Goal: Browse casually

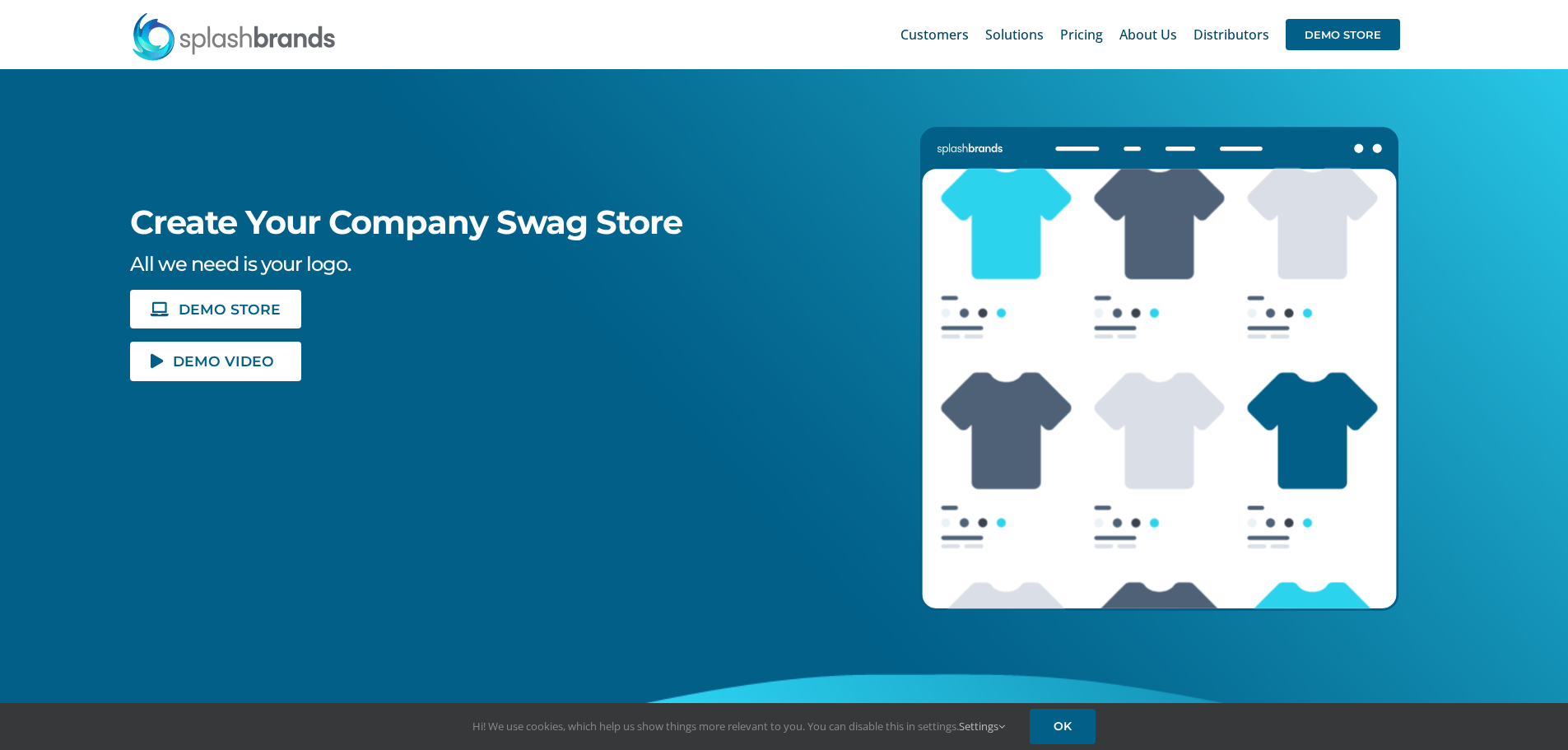
scroll to position [247, 0]
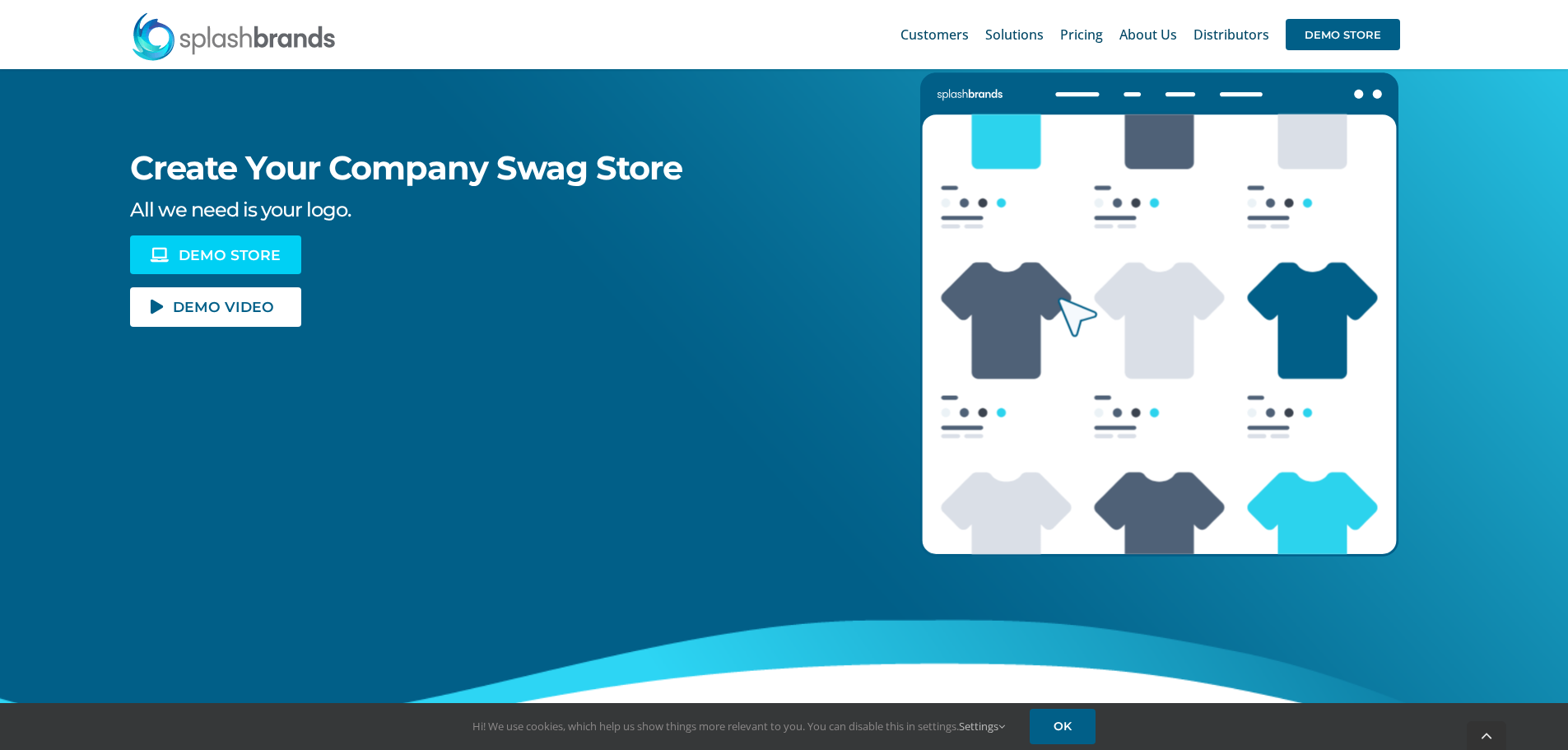
click at [169, 247] on link "DEMO STORE" at bounding box center [215, 255] width 172 height 39
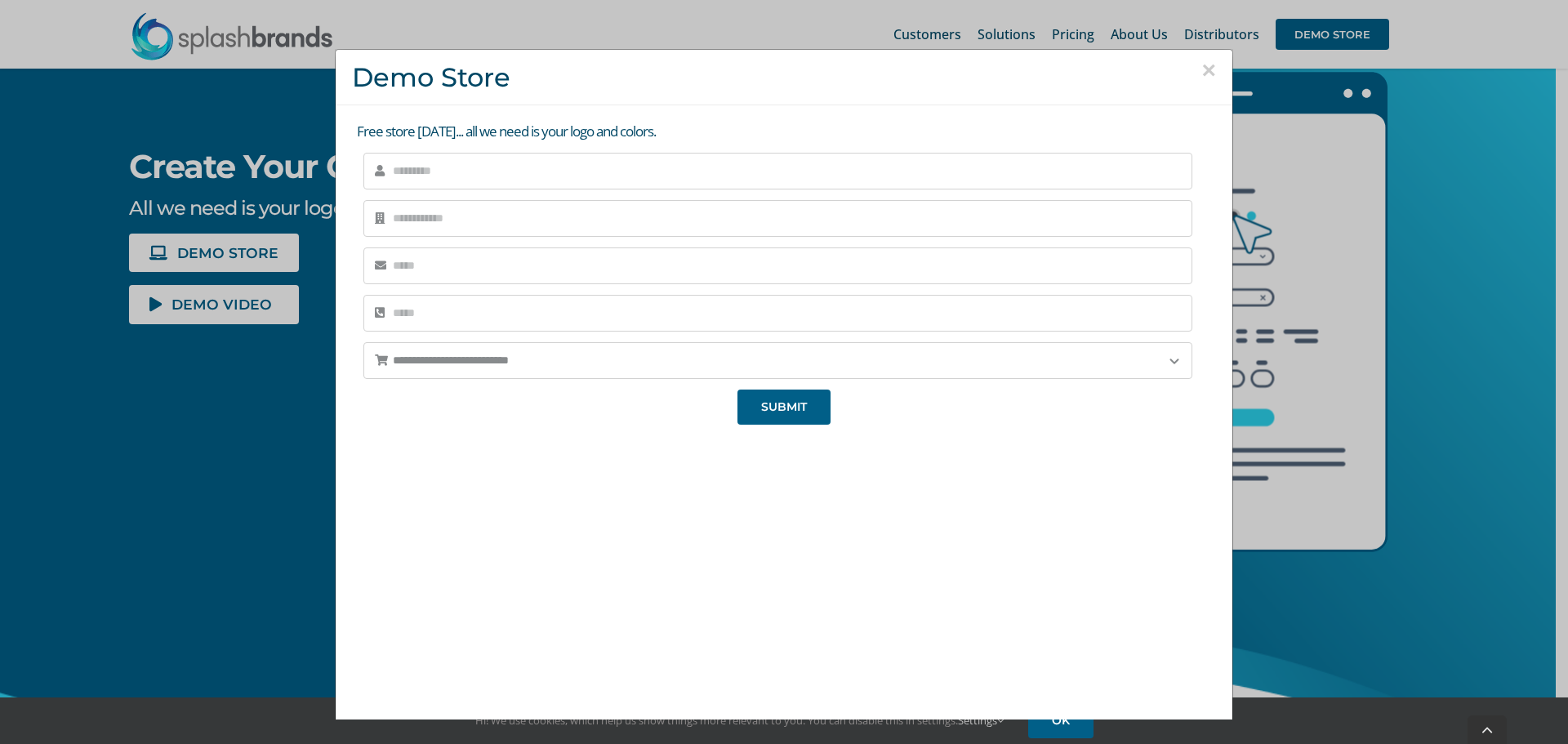
click at [1201, 72] on button "×" at bounding box center [1208, 69] width 14 height 24
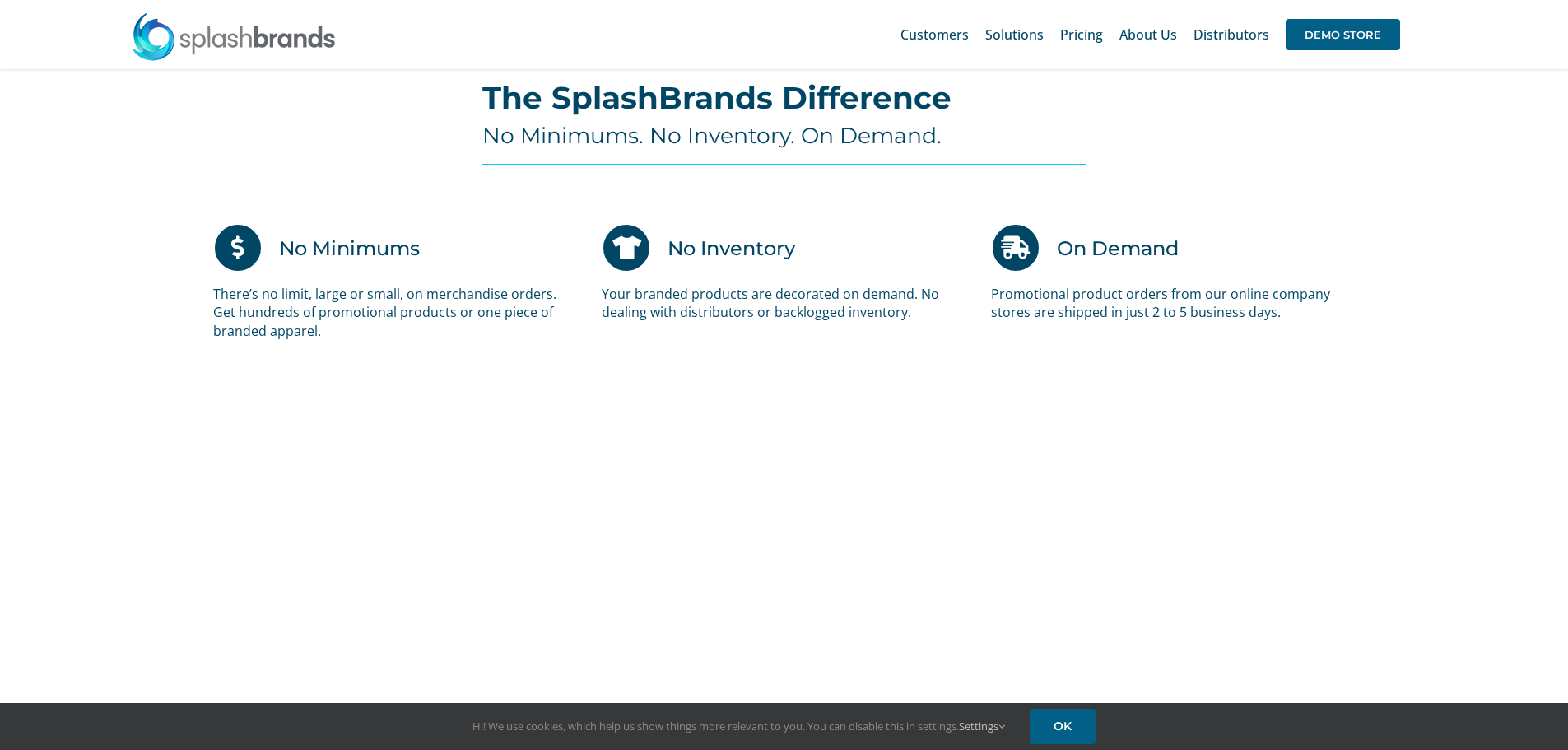
scroll to position [989, 0]
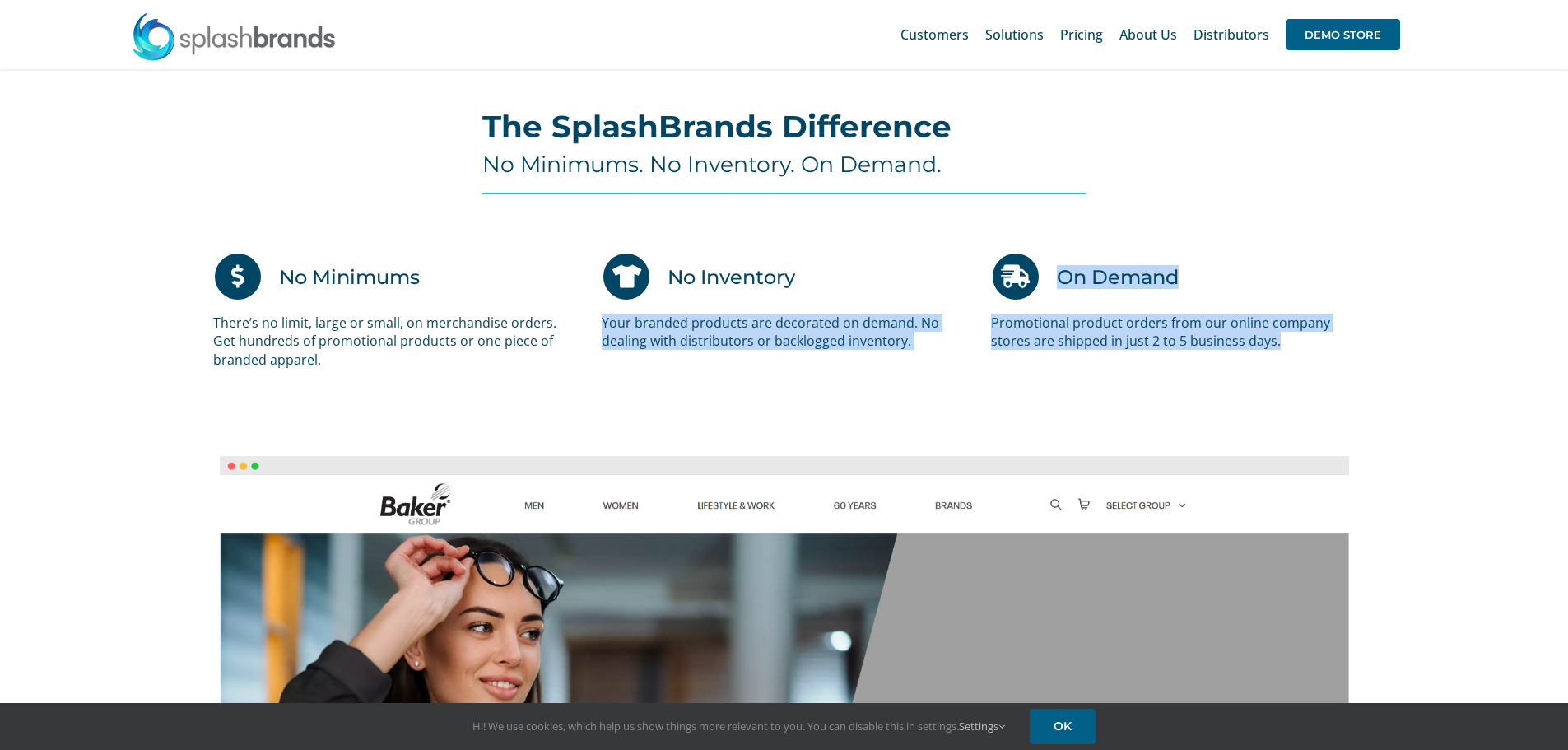
drag, startPoint x: 600, startPoint y: 322, endPoint x: 1297, endPoint y: 346, distance: 697.4
click at [1297, 346] on div "No Minimums There’s no limit, large or small, on merchandise orders. Get hundre…" at bounding box center [784, 327] width 1167 height 149
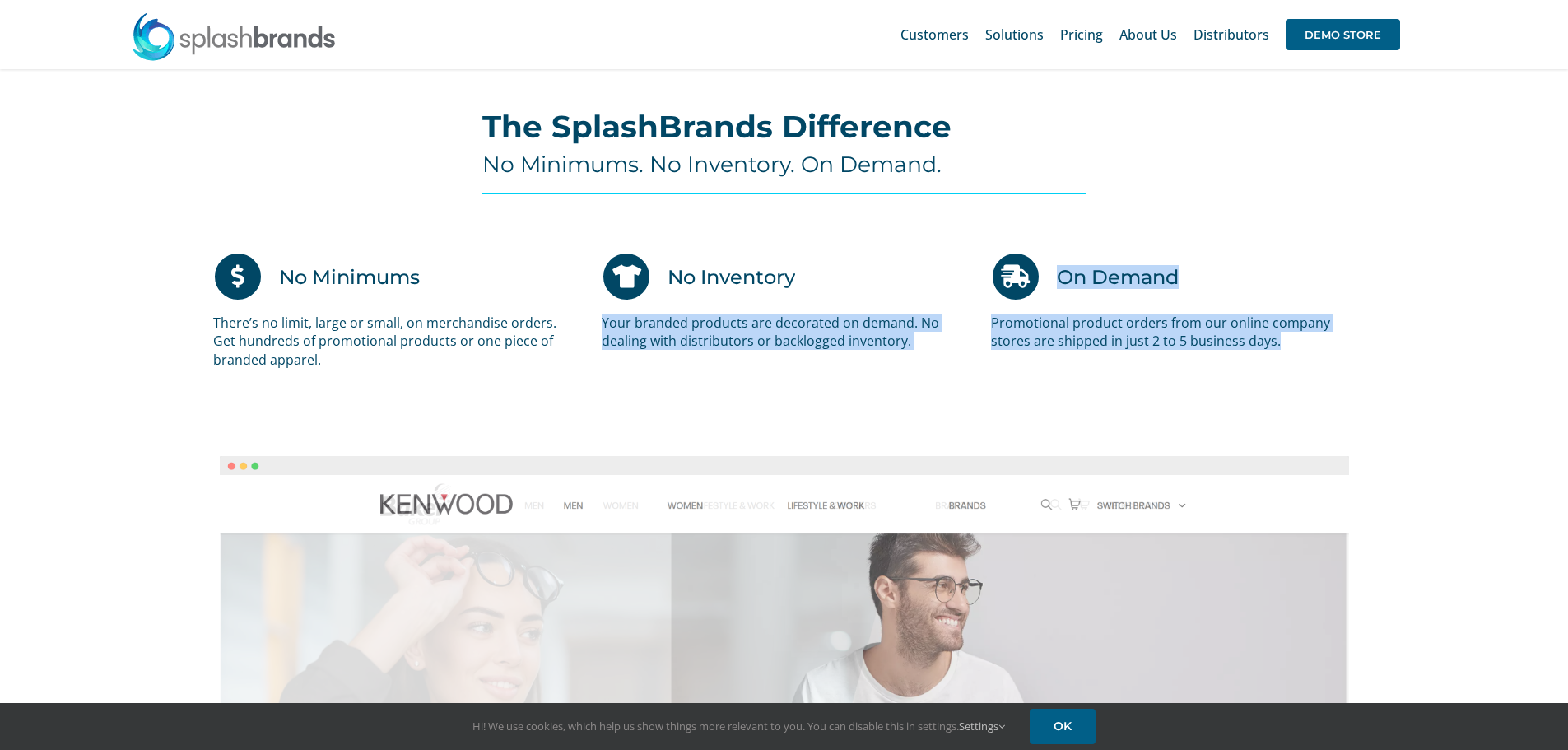
click at [1172, 346] on p "Promotional product orders from our online company stores are shipped in just 2…" at bounding box center [1172, 332] width 364 height 37
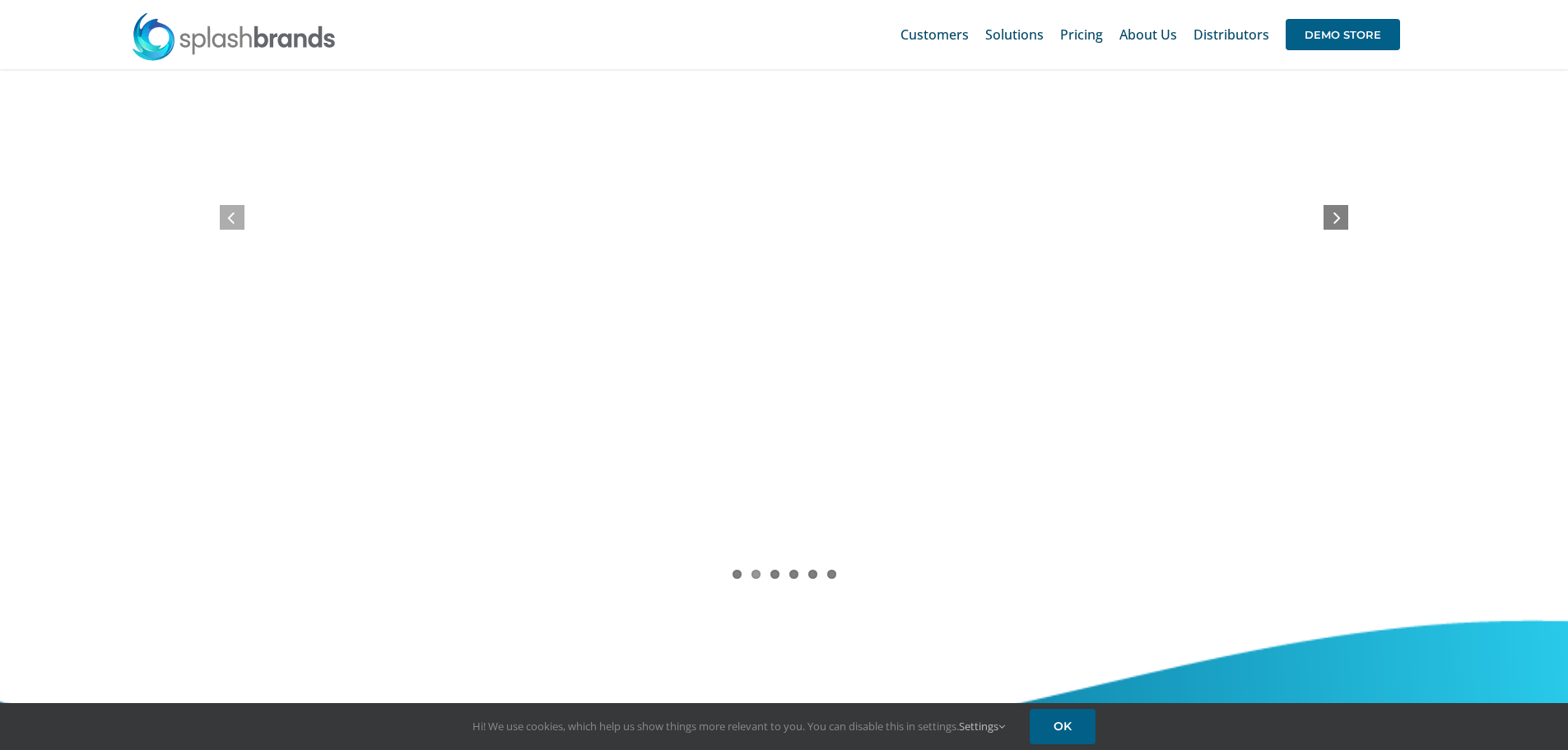
scroll to position [1400, 0]
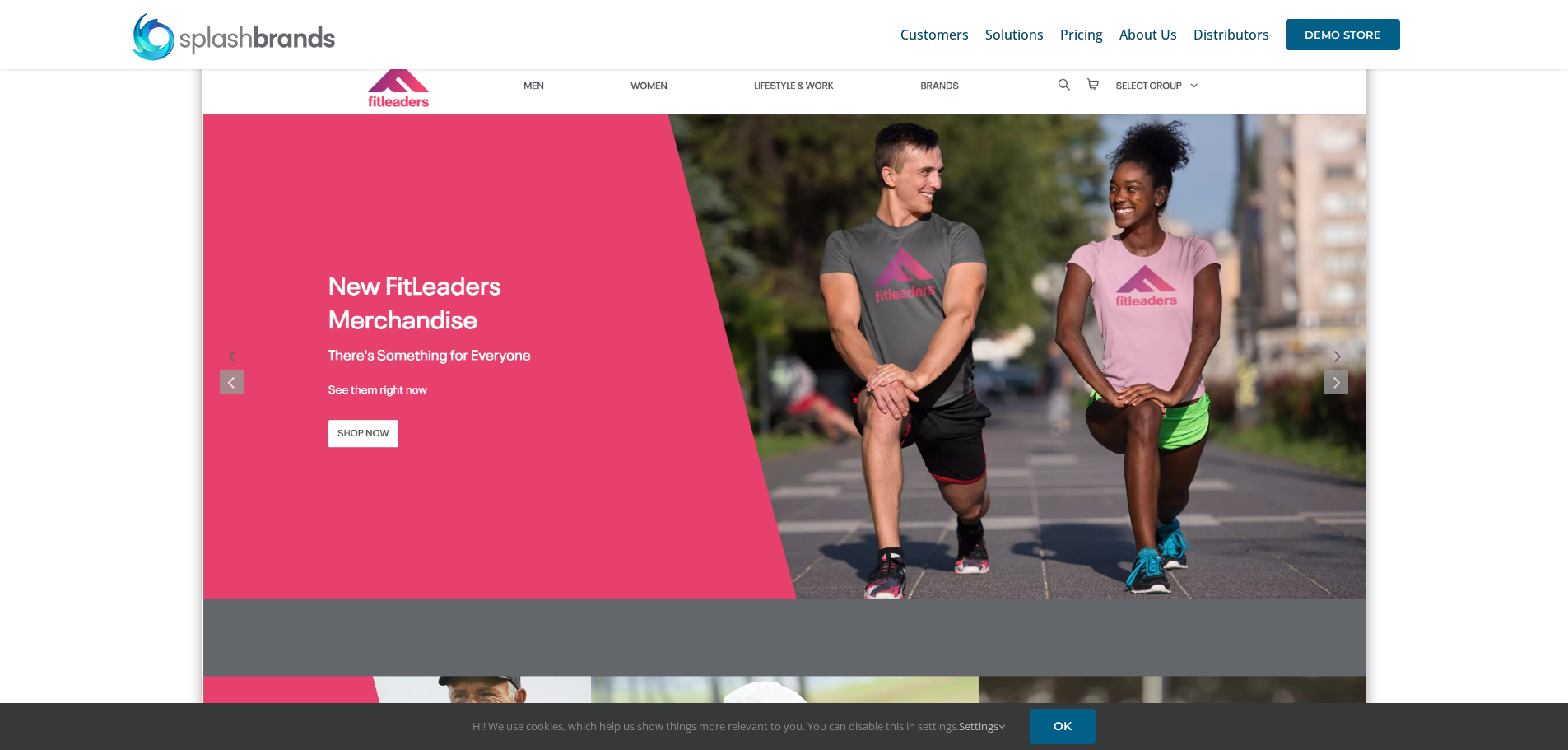
click at [1329, 360] on img "screely-1684639676845" at bounding box center [784, 372] width 1163 height 673
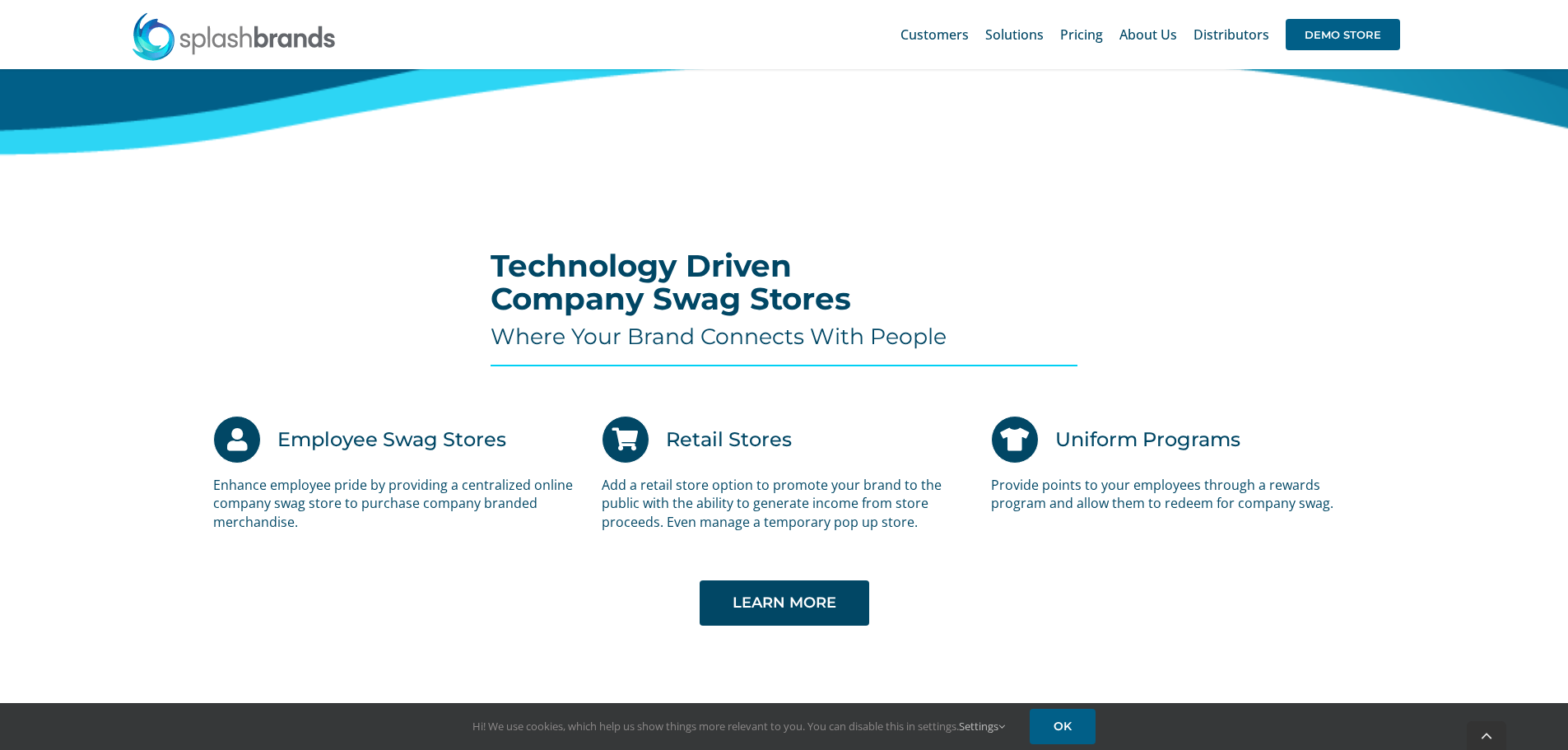
scroll to position [3294, 0]
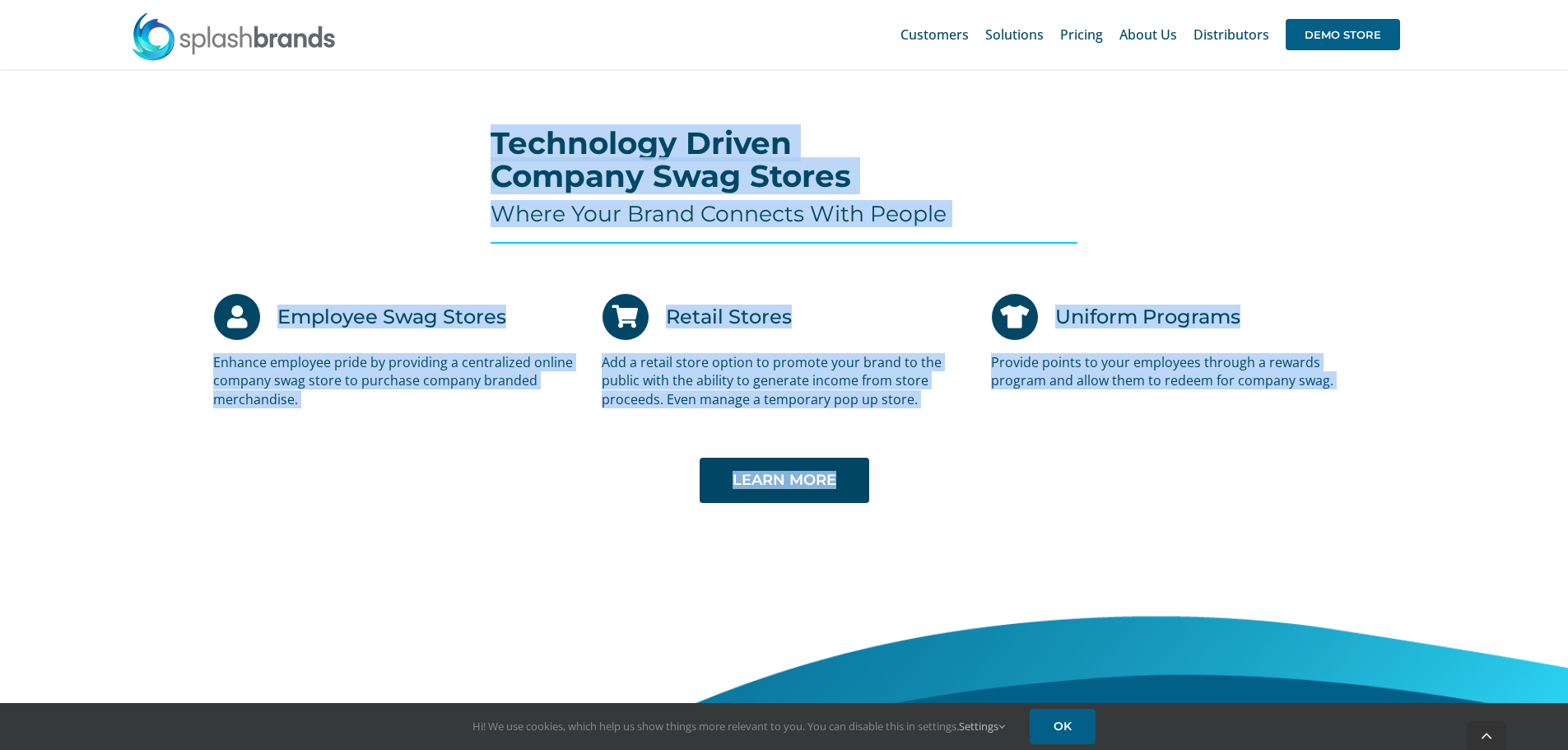
drag, startPoint x: 558, startPoint y: 164, endPoint x: 1326, endPoint y: 502, distance: 839.1
click at [1330, 497] on div "Technology Driven Company Swag Stores Where Your Brand Connects With People Emp…" at bounding box center [784, 360] width 1631 height 500
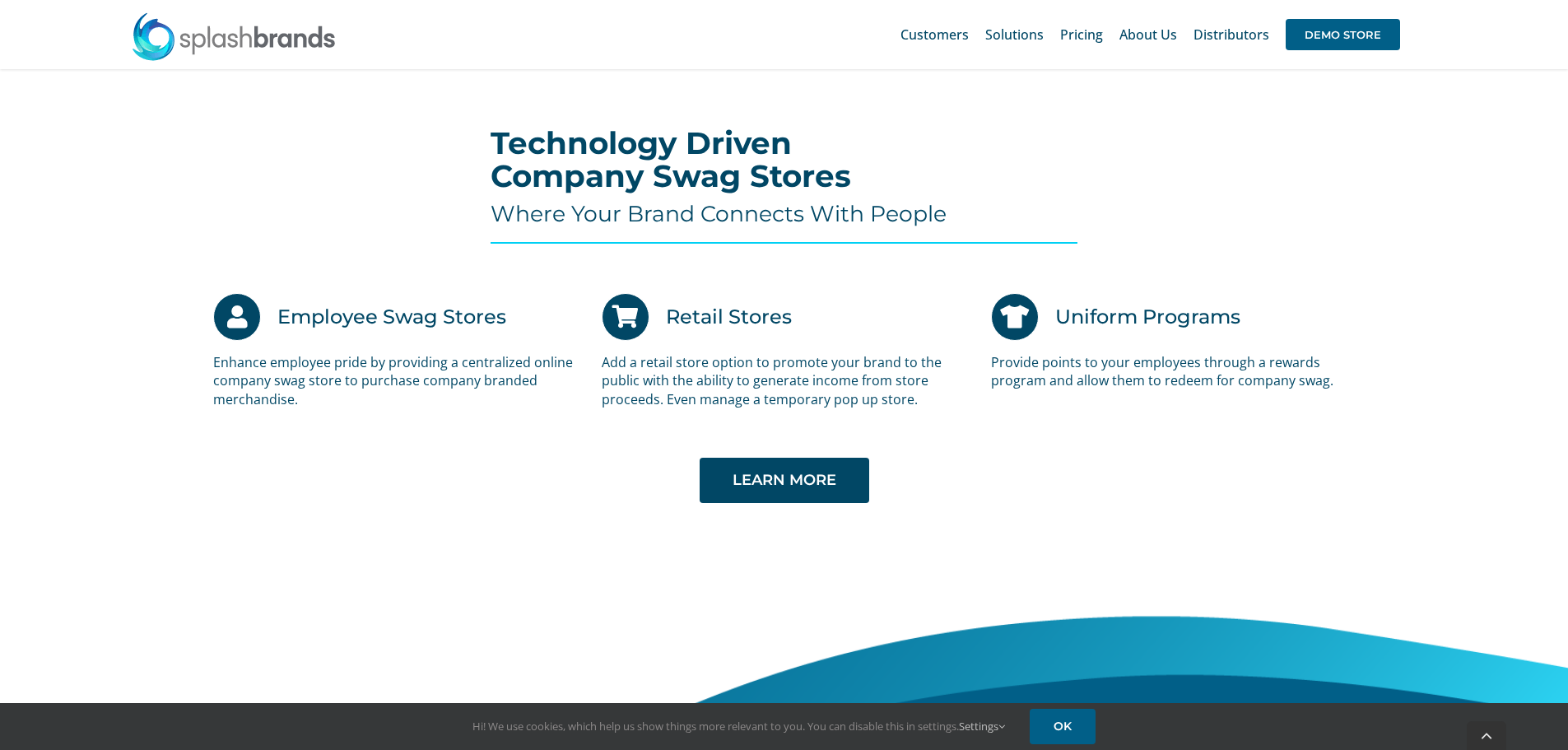
click at [1129, 542] on div "Employee Swag Stores Enhance employee pride by providing a centralized online c…" at bounding box center [784, 440] width 1631 height 342
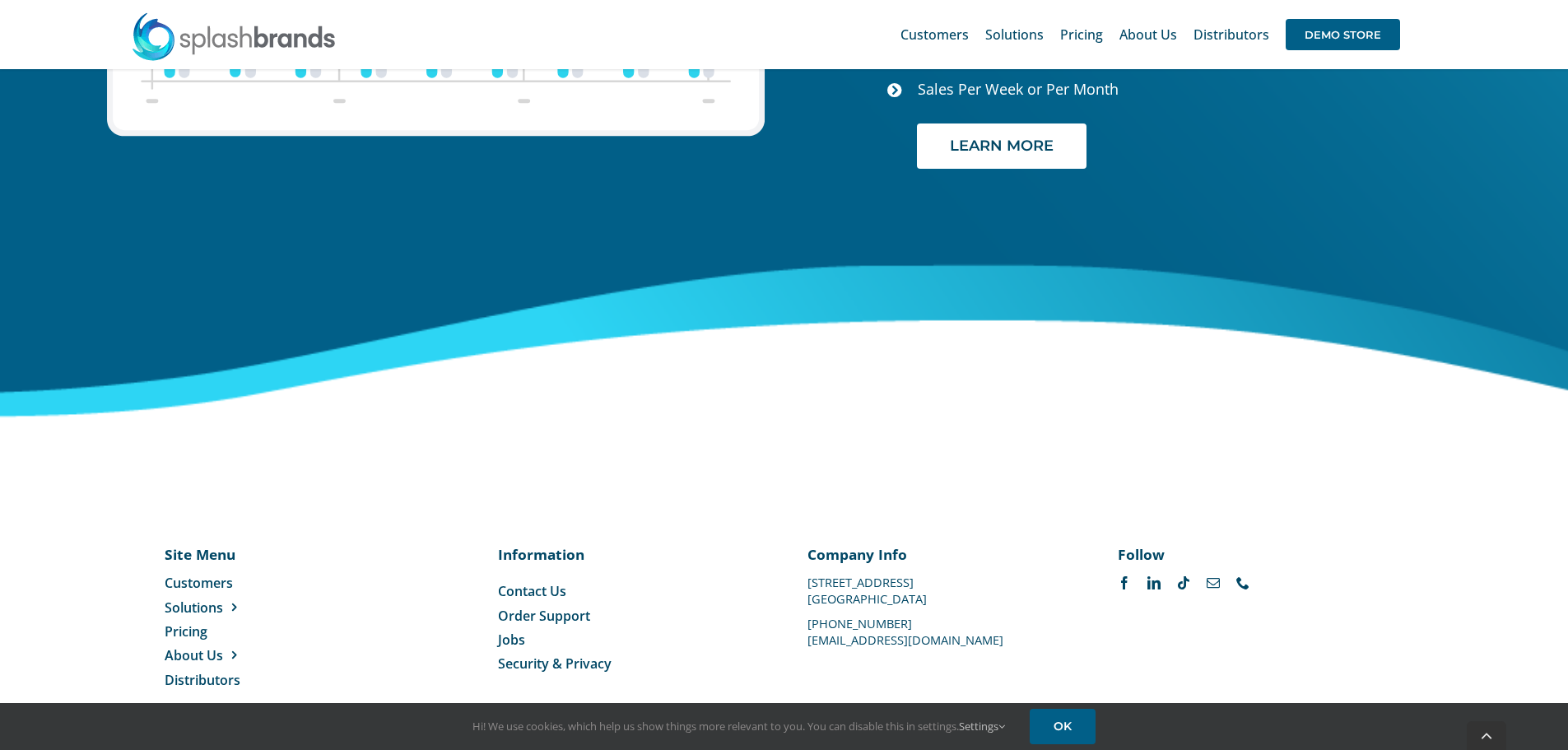
scroll to position [6935, 0]
